Goal: Share content

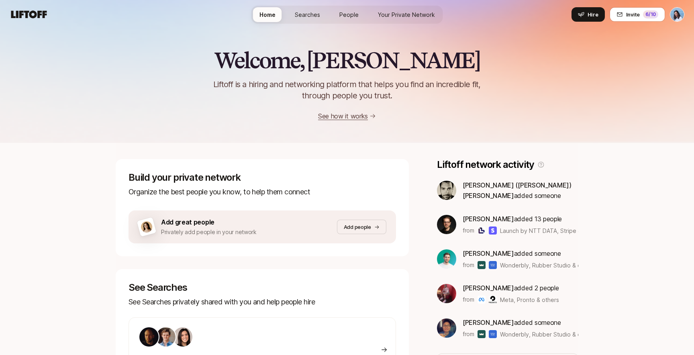
click at [307, 16] on span "Searches" at bounding box center [307, 14] width 25 height 8
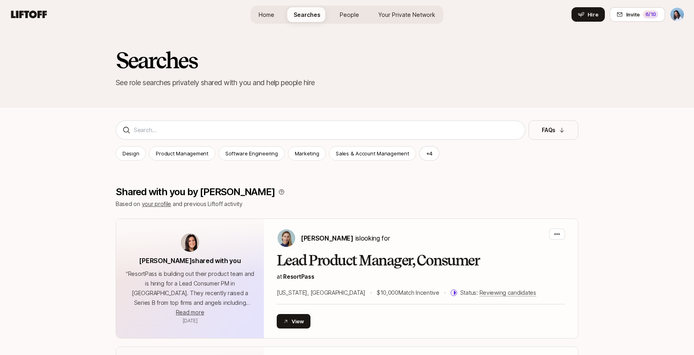
click at [359, 14] on link "People" at bounding box center [349, 14] width 32 height 15
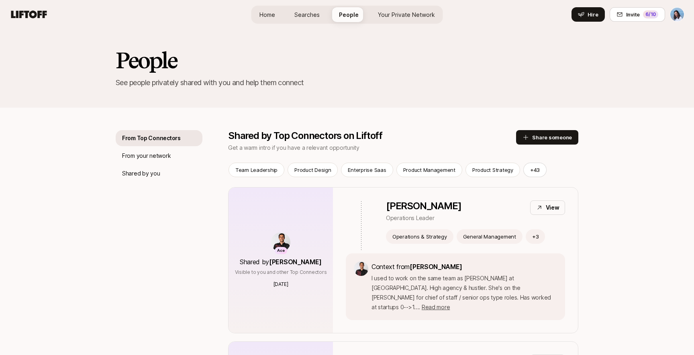
click at [389, 15] on span "Your Private Network" at bounding box center [406, 14] width 57 height 8
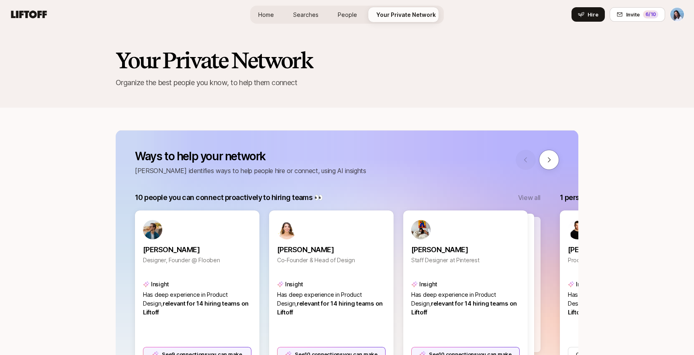
click at [319, 15] on span "Searches" at bounding box center [305, 14] width 25 height 8
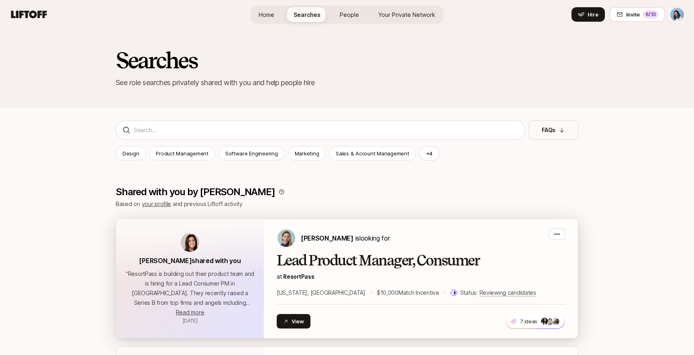
click at [345, 266] on h2 "Lead Product Manager, Consumer" at bounding box center [421, 261] width 288 height 16
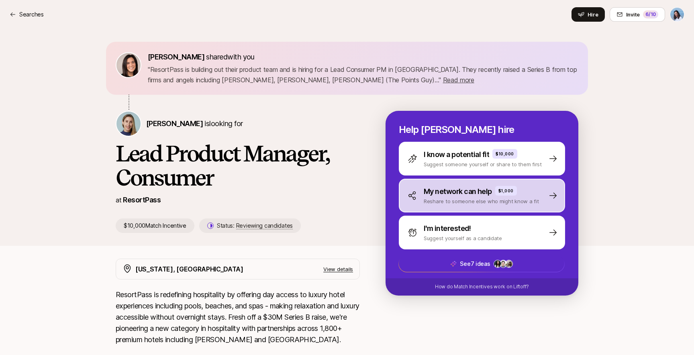
click at [494, 208] on div "My network can help $1,000 Reshare to someone else who might know a fit" at bounding box center [482, 196] width 166 height 34
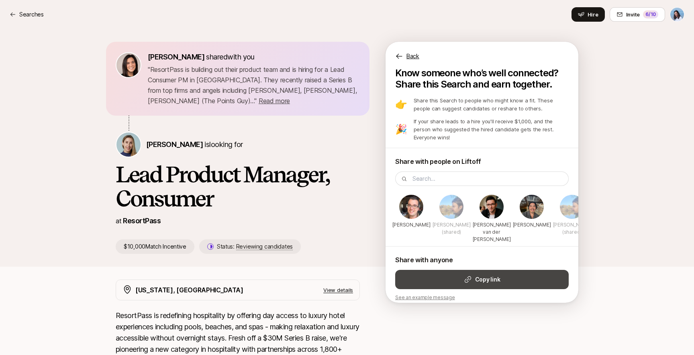
click at [481, 275] on strong "Copy link" at bounding box center [487, 280] width 25 height 10
